Goal: Check status

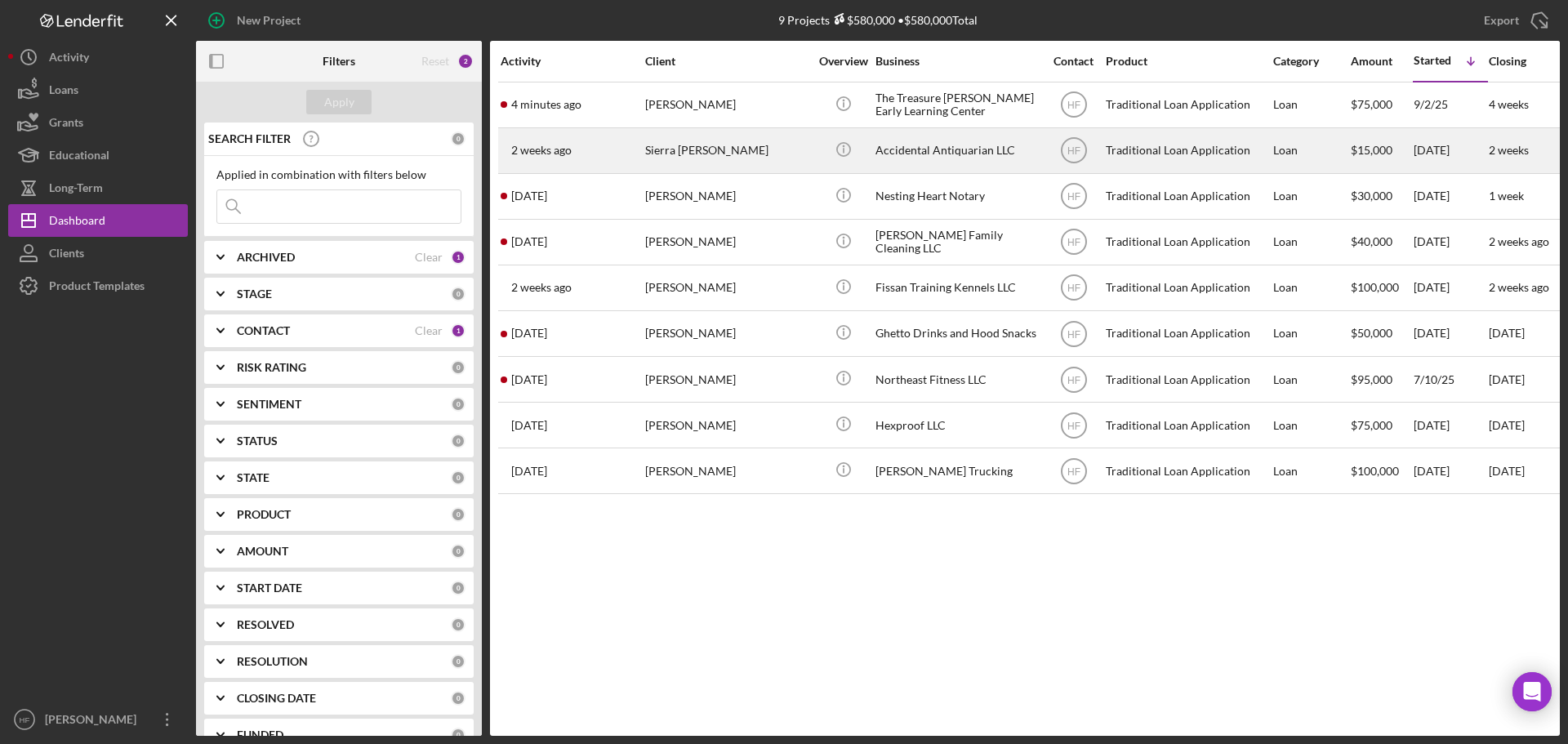
click at [738, 152] on div "Sierra [PERSON_NAME]" at bounding box center [727, 151] width 163 height 44
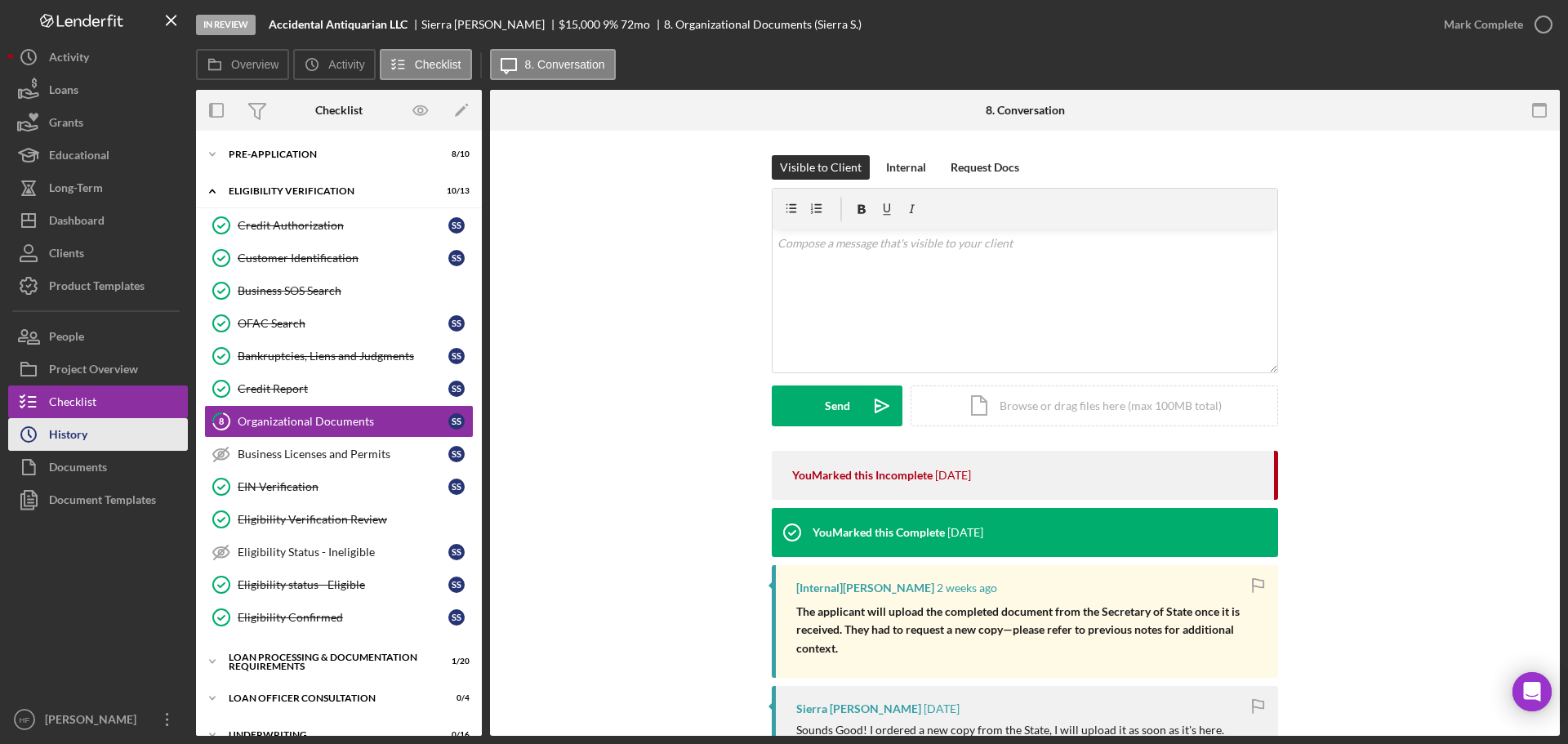
click at [85, 443] on div "History" at bounding box center [68, 437] width 39 height 37
